Goal: Transaction & Acquisition: Purchase product/service

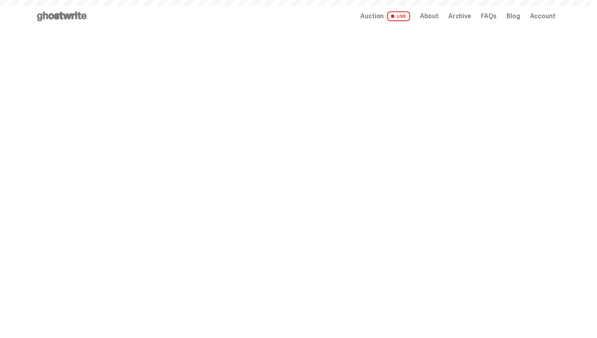
click at [380, 23] on div "Open main menu Home Auction LIVE About Archive FAQs Blog Account" at bounding box center [296, 16] width 520 height 33
click at [380, 21] on div "Open main menu Home Auction LIVE About Archive FAQs Blog Account" at bounding box center [296, 16] width 520 height 13
click at [384, 19] on span "Auction" at bounding box center [372, 16] width 24 height 7
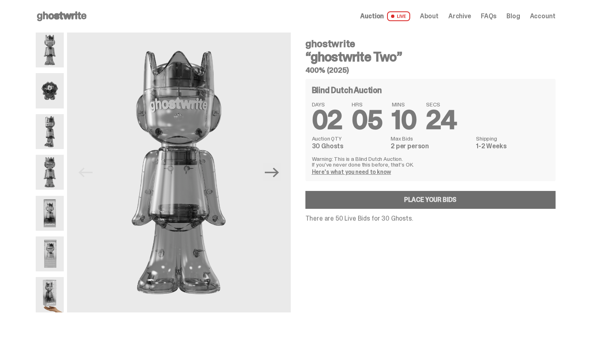
click at [386, 201] on link "Place your Bids" at bounding box center [431, 200] width 250 height 18
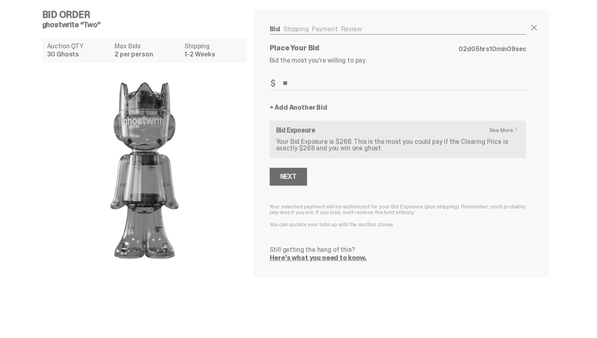
type input "*"
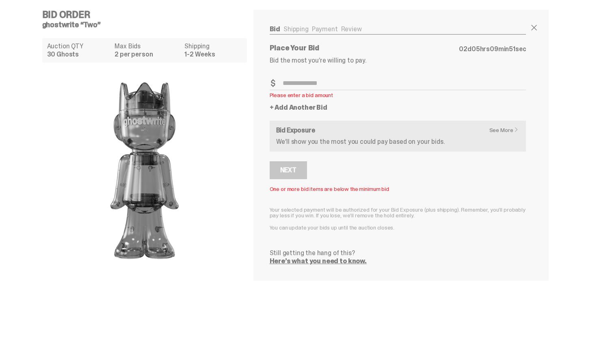
type input "*"
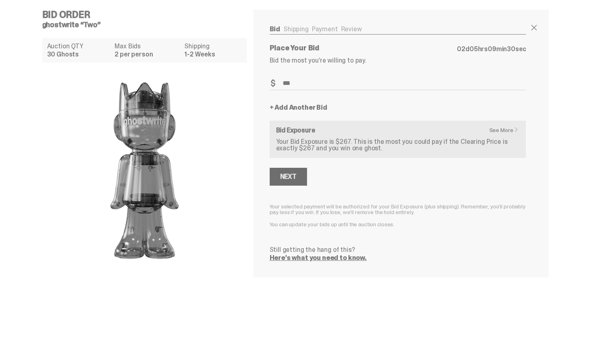
type input "***"
click at [295, 177] on div "Next" at bounding box center [288, 177] width 16 height 7
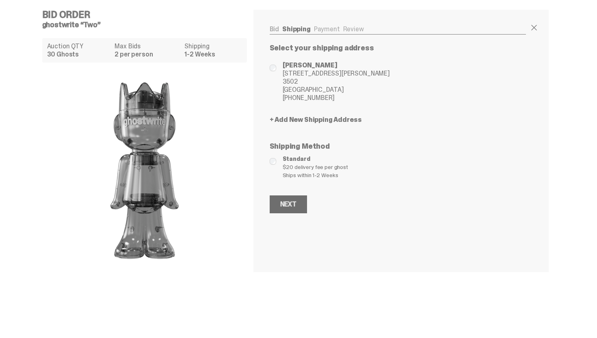
click at [290, 210] on button "Next" at bounding box center [288, 204] width 37 height 18
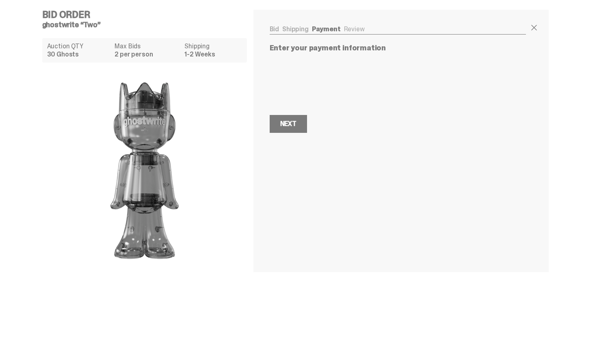
click at [291, 136] on div "Bid Shipping Payment Review Auction QTY 30 Ghosts Max Bids 2 per person Shippin…" at bounding box center [398, 79] width 289 height 139
click at [298, 128] on button "Next Next" at bounding box center [288, 124] width 37 height 18
click at [304, 169] on button "Next Next" at bounding box center [288, 164] width 37 height 18
click at [301, 123] on button "Next Next" at bounding box center [288, 124] width 37 height 18
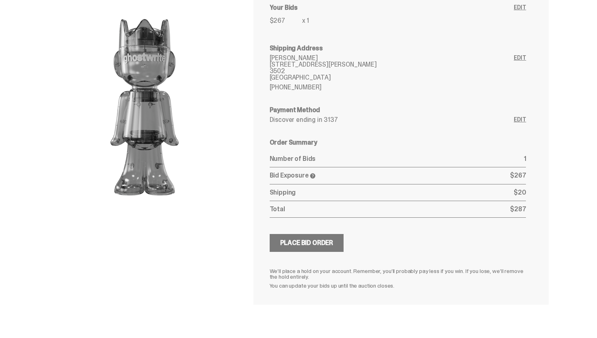
scroll to position [65, 0]
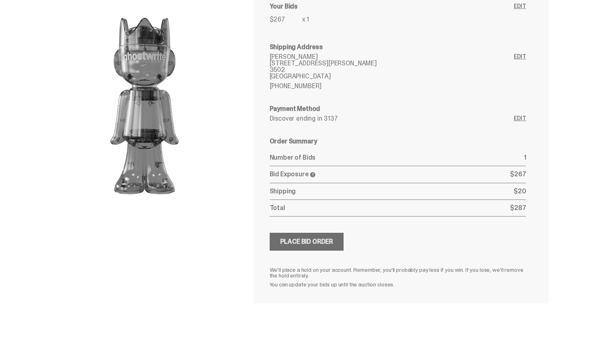
click at [306, 249] on button "Submitting Bids Place Bid Order" at bounding box center [307, 242] width 74 height 18
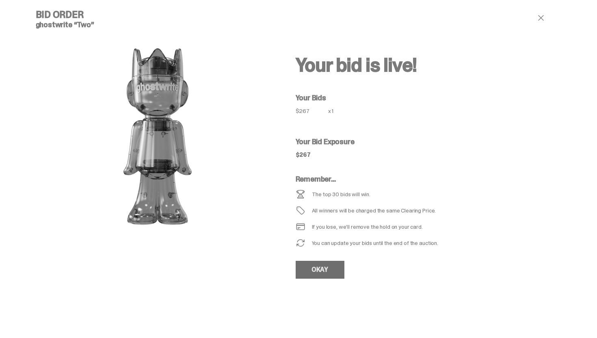
click at [327, 268] on link "OKAY" at bounding box center [320, 270] width 49 height 18
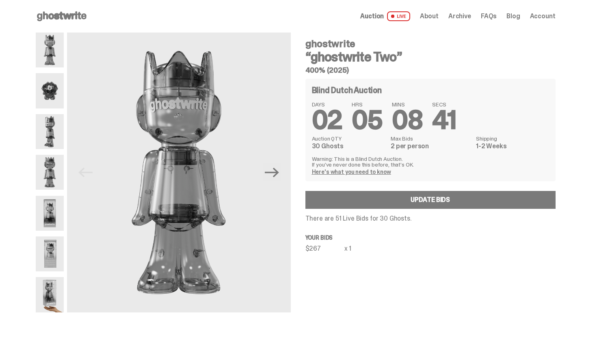
click at [87, 15] on use at bounding box center [62, 16] width 50 height 10
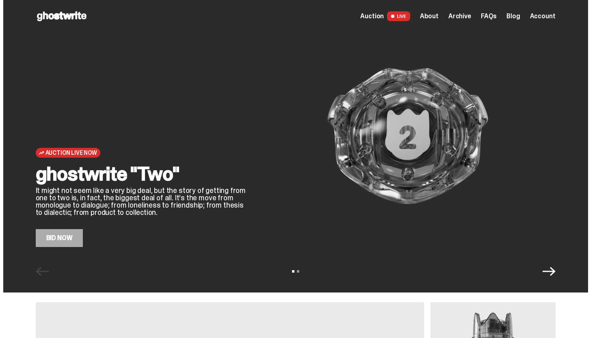
click at [459, 16] on span "Archive" at bounding box center [460, 16] width 23 height 7
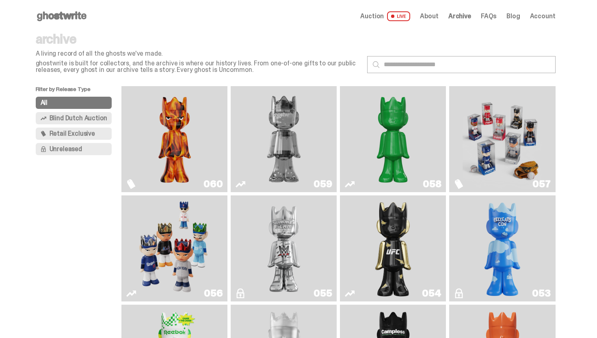
click at [536, 16] on span "Account" at bounding box center [543, 16] width 26 height 7
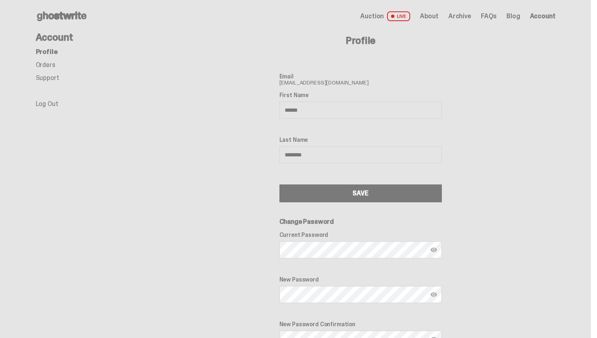
click at [54, 65] on link "Orders" at bounding box center [46, 65] width 20 height 9
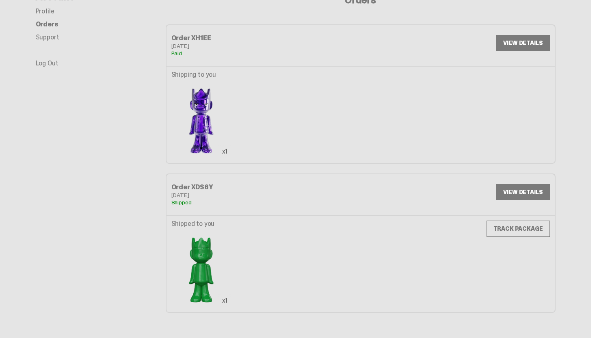
scroll to position [41, 0]
click at [526, 42] on link "VIEW DETAILS" at bounding box center [523, 42] width 53 height 16
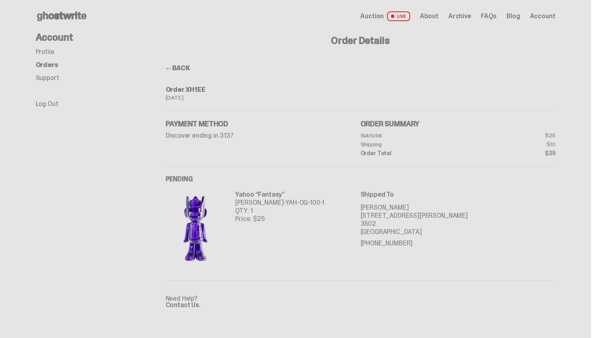
click at [460, 17] on span "Archive" at bounding box center [460, 16] width 23 height 7
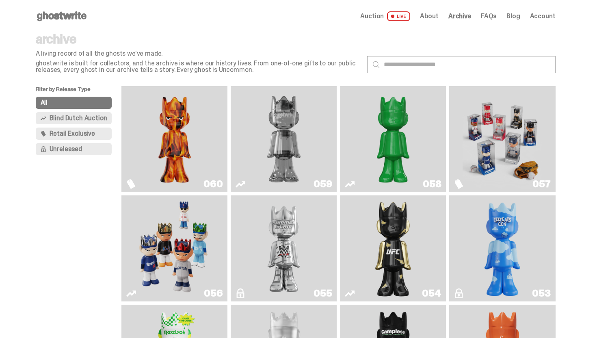
click at [189, 149] on img "Always On Fire" at bounding box center [175, 139] width 80 height 100
click at [306, 158] on img "Two" at bounding box center [284, 139] width 80 height 100
